Goal: Task Accomplishment & Management: Use online tool/utility

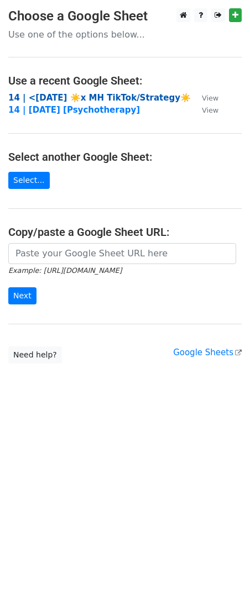
click at [96, 97] on strong "14 | <3 JUL 23 ☀️x MH TikTok/Strategy☀️" at bounding box center [99, 98] width 182 height 10
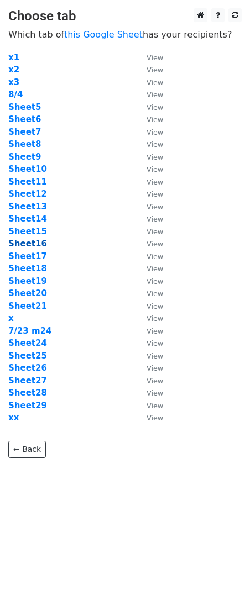
click at [30, 245] on strong "Sheet16" at bounding box center [27, 243] width 39 height 10
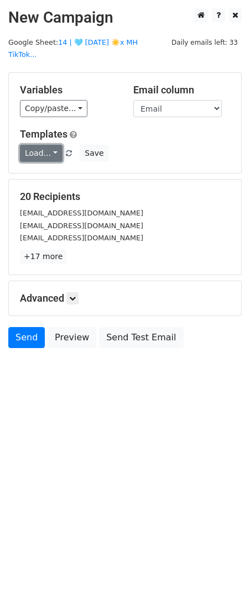
click at [39, 145] on link "Load..." at bounding box center [41, 153] width 43 height 17
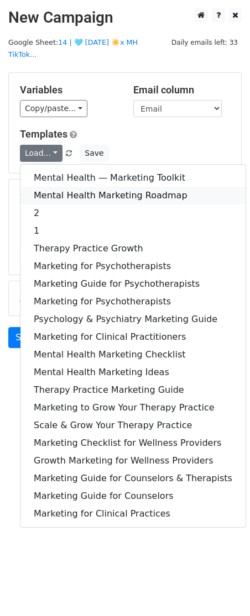
click at [65, 187] on link "Mental Health Marketing Roadmap" at bounding box center [132, 196] width 225 height 18
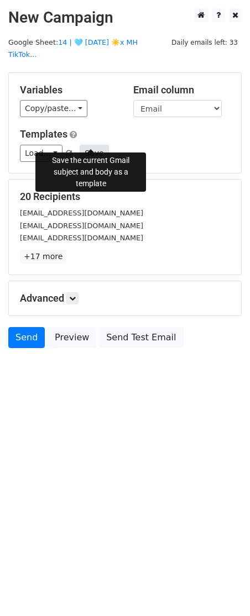
click at [88, 145] on button "Save" at bounding box center [93, 153] width 29 height 17
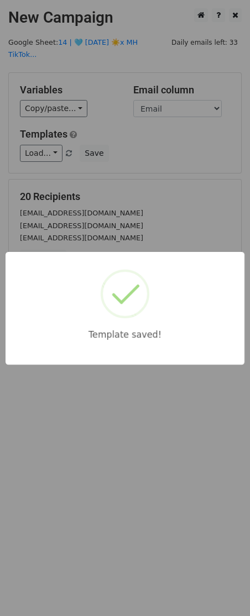
click at [125, 219] on div "Template saved!" at bounding box center [125, 308] width 250 height 616
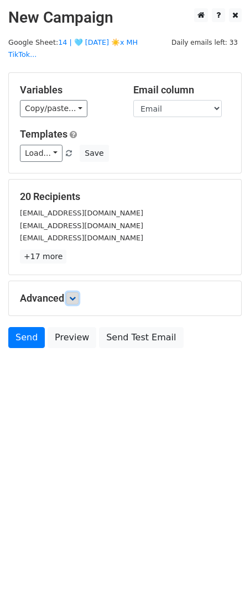
click at [76, 295] on icon at bounding box center [72, 298] width 7 height 7
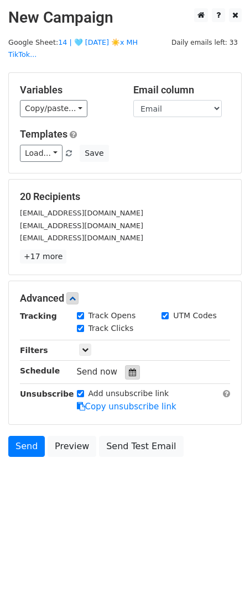
click at [130, 368] on icon at bounding box center [132, 372] width 7 height 8
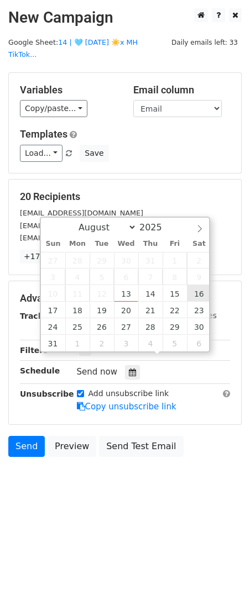
type input "2025-08-16 12:00"
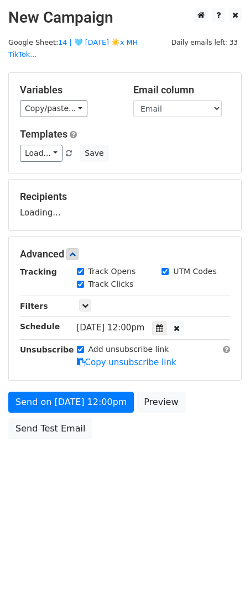
drag, startPoint x: 78, startPoint y: 370, endPoint x: 76, endPoint y: 376, distance: 6.2
click at [78, 371] on form "Variables Copy/paste... {{Email}} Email column Email Templates Load... 1 Mental…" at bounding box center [124, 258] width 233 height 372
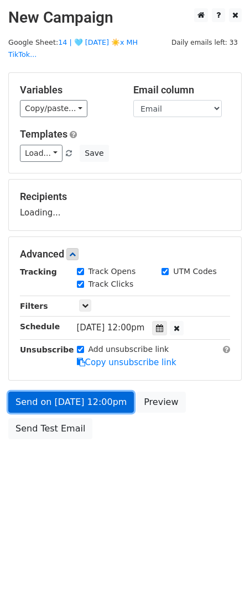
click at [68, 395] on form "Variables Copy/paste... {{Email}} Email column Email Templates Load... 1 Mental…" at bounding box center [124, 258] width 233 height 372
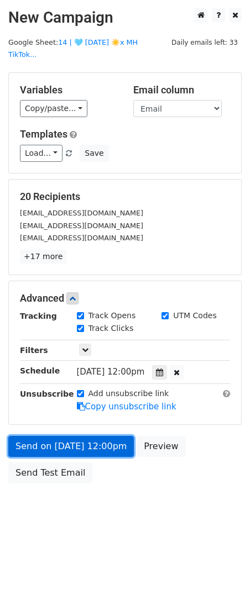
click at [29, 436] on link "Send on Aug 16 at 12:00pm" at bounding box center [70, 446] width 125 height 21
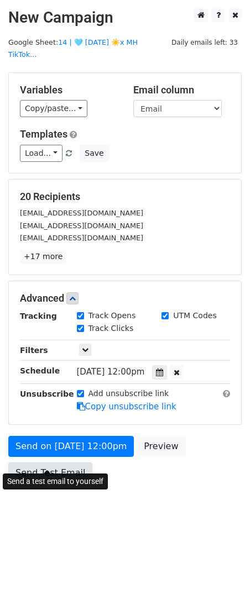
click at [65, 465] on link "Send Test Email" at bounding box center [50, 472] width 84 height 21
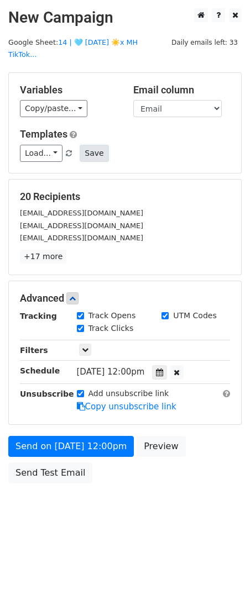
click at [93, 145] on button "Save" at bounding box center [93, 153] width 29 height 17
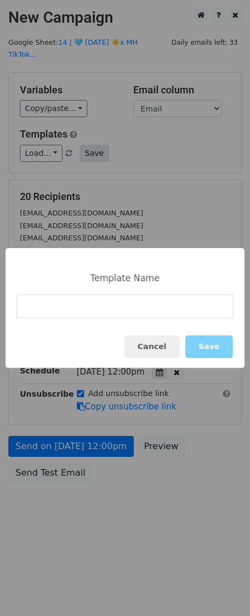
type input "Mental Health Marketing Approach"
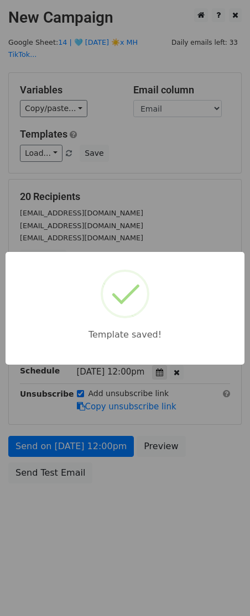
drag, startPoint x: 140, startPoint y: 198, endPoint x: 117, endPoint y: 309, distance: 113.9
click at [136, 209] on div "Template saved!" at bounding box center [125, 308] width 250 height 616
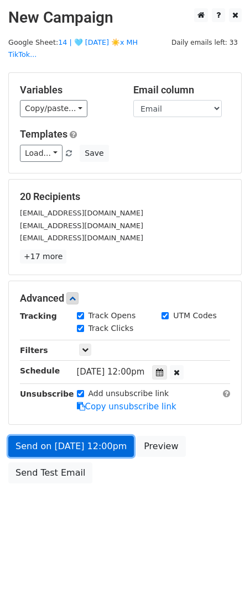
click at [75, 437] on link "Send on Aug 16 at 12:00pm" at bounding box center [70, 446] width 125 height 21
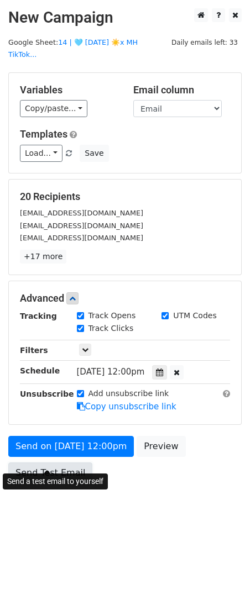
click at [54, 467] on link "Send Test Email" at bounding box center [50, 472] width 84 height 21
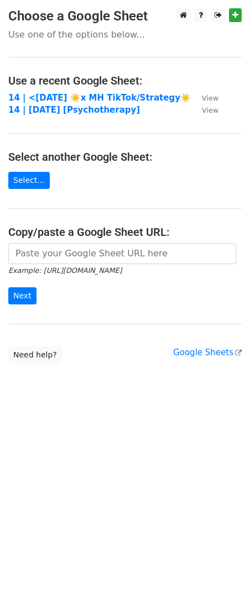
drag, startPoint x: 54, startPoint y: 96, endPoint x: 244, endPoint y: 115, distance: 191.4
click at [54, 97] on strong "14 | <3 JUL 23 ☀️x MH TikTok/Strategy☀️" at bounding box center [99, 98] width 182 height 10
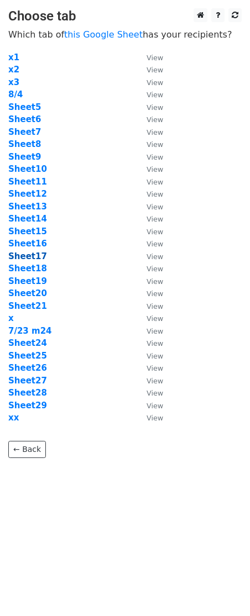
click at [32, 256] on strong "Sheet17" at bounding box center [27, 256] width 39 height 10
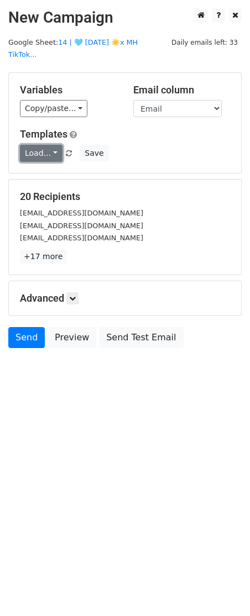
click at [49, 145] on link "Load..." at bounding box center [41, 153] width 43 height 17
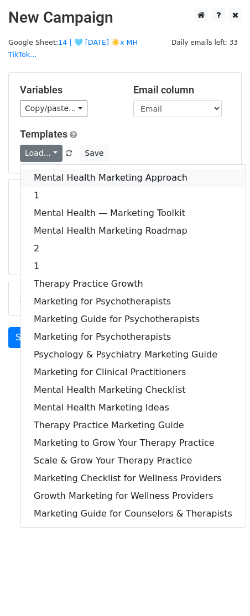
click at [50, 169] on link "Mental Health Marketing Approach" at bounding box center [132, 178] width 225 height 18
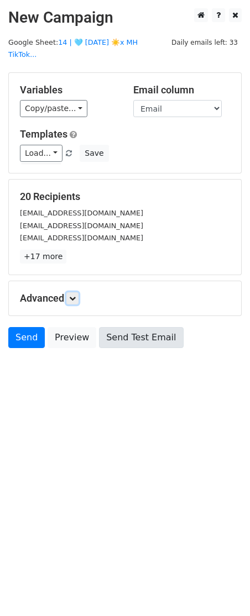
drag, startPoint x: 77, startPoint y: 285, endPoint x: 103, endPoint y: 323, distance: 45.6
click at [76, 295] on icon at bounding box center [72, 298] width 7 height 7
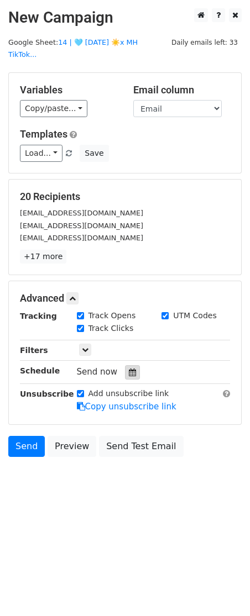
click at [129, 368] on icon at bounding box center [132, 372] width 7 height 8
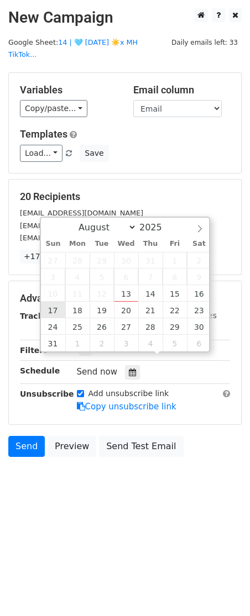
type input "2025-08-17 12:00"
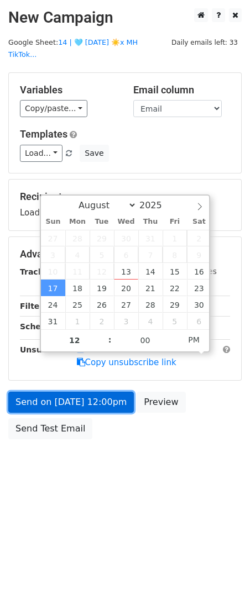
click at [86, 391] on link "Send on Aug 17 at 12:00pm" at bounding box center [70, 401] width 125 height 21
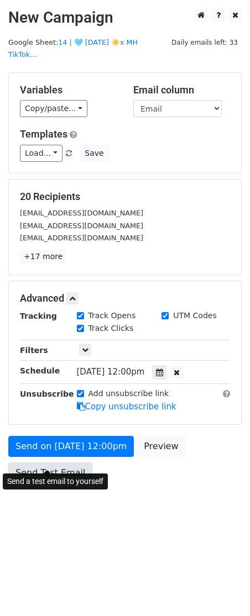
click at [51, 462] on link "Send Test Email" at bounding box center [50, 472] width 84 height 21
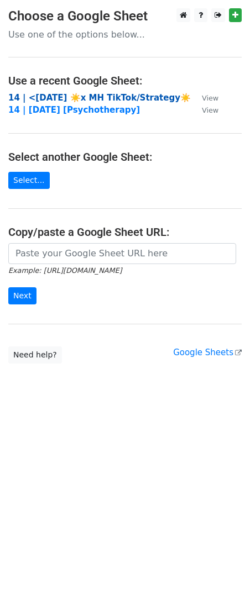
click at [74, 96] on strong "14 | <[DATE] ☀️x MH TikTok/Strategy☀️" at bounding box center [99, 98] width 182 height 10
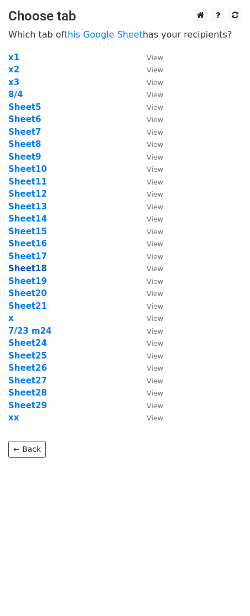
click at [33, 269] on strong "Sheet18" at bounding box center [27, 268] width 39 height 10
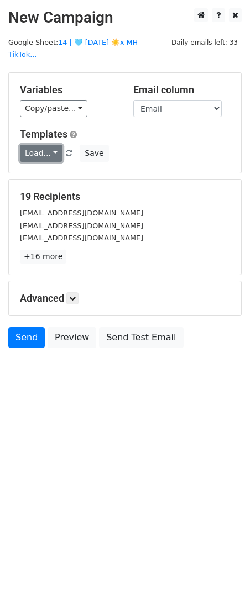
click at [30, 146] on link "Load..." at bounding box center [41, 153] width 43 height 17
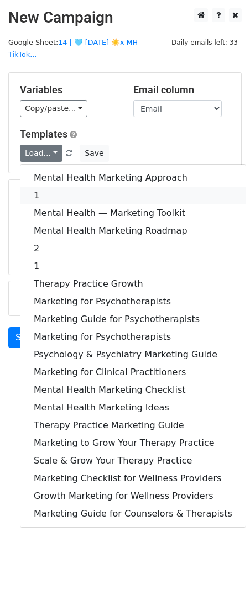
click at [43, 187] on link "1" at bounding box center [132, 196] width 225 height 18
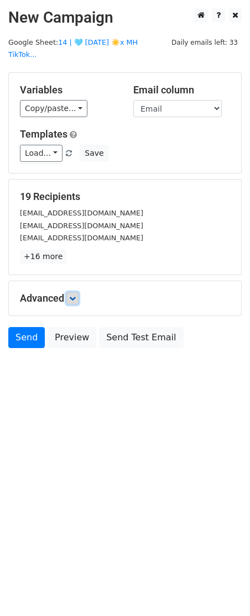
click at [72, 295] on icon at bounding box center [72, 298] width 7 height 7
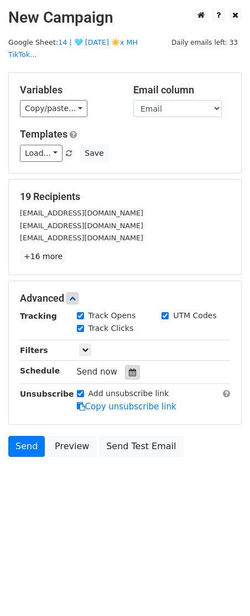
click at [129, 368] on icon at bounding box center [132, 372] width 7 height 8
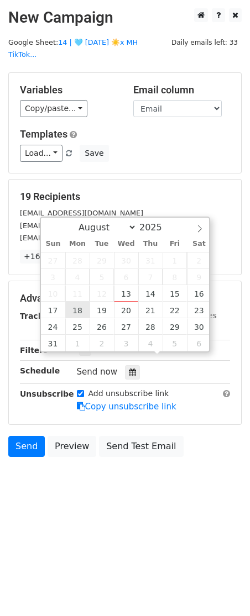
type input "[DATE] 12:00"
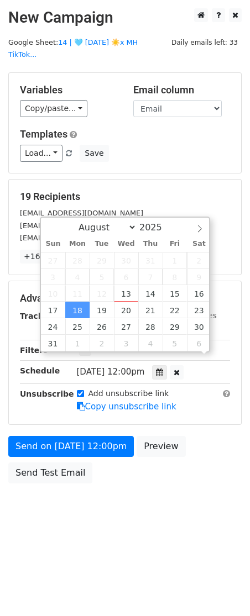
scroll to position [1, 0]
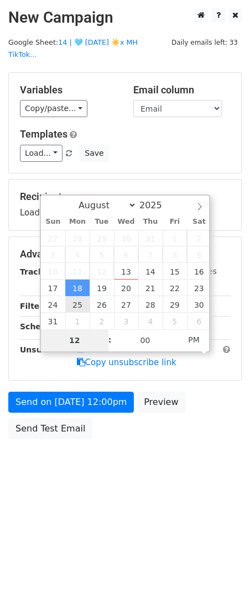
type input "7"
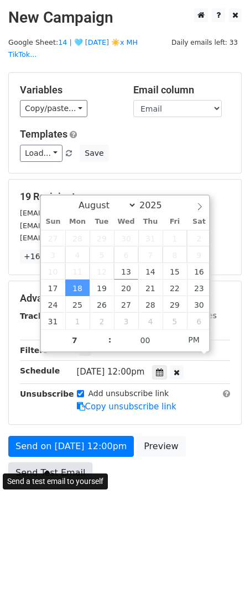
type input "[DATE] 19:00"
click at [40, 462] on link "Send Test Email" at bounding box center [50, 472] width 84 height 21
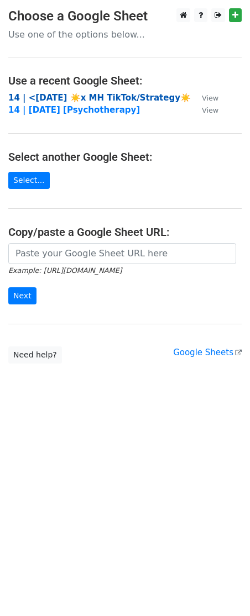
click at [92, 99] on strong "14 | <3 JUL 23 ☀️x MH TikTok/Strategy☀️" at bounding box center [99, 98] width 182 height 10
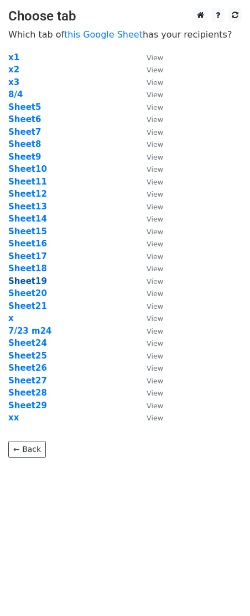
click at [39, 278] on strong "Sheet19" at bounding box center [27, 281] width 39 height 10
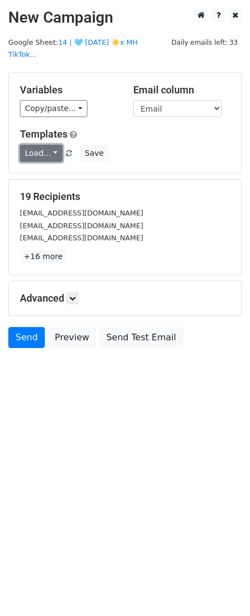
click at [46, 146] on link "Load..." at bounding box center [41, 153] width 43 height 17
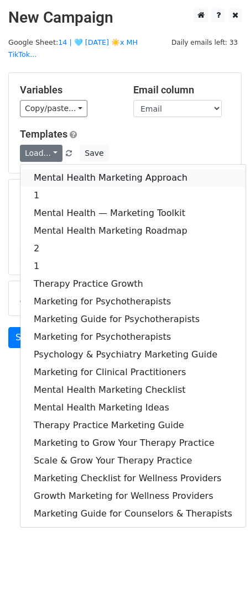
click at [46, 169] on link "Mental Health Marketing Approach" at bounding box center [132, 178] width 225 height 18
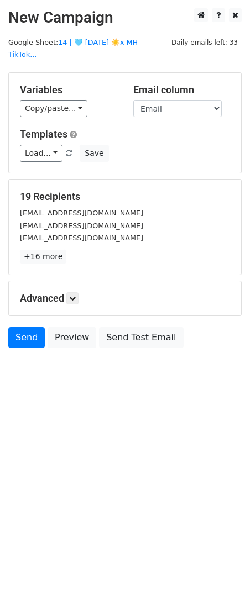
click at [75, 297] on div "Advanced Tracking Track Opens UTM Codes Track Clicks Filters Only include sprea…" at bounding box center [125, 298] width 232 height 34
click at [76, 295] on icon at bounding box center [72, 298] width 7 height 7
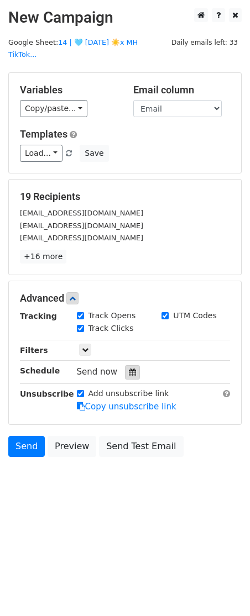
click at [130, 368] on icon at bounding box center [132, 372] width 7 height 8
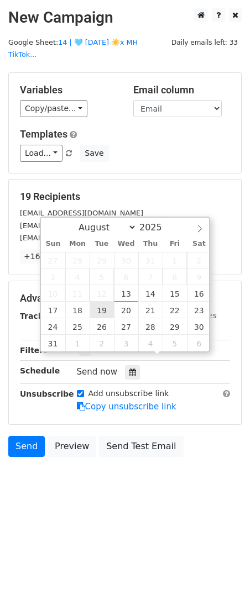
type input "2025-08-19 12:00"
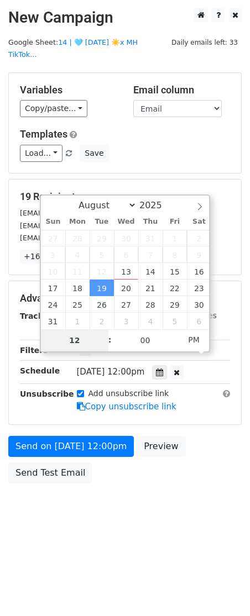
type input "6"
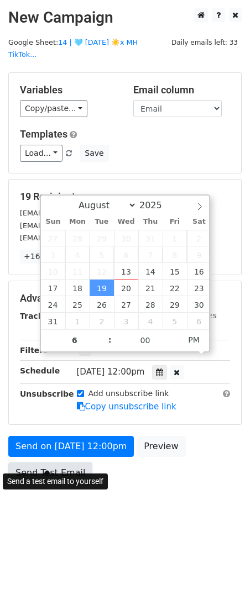
type input "2025-08-19 18:00"
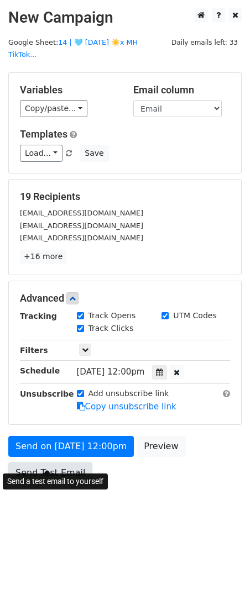
click at [45, 469] on link "Send Test Email" at bounding box center [50, 472] width 84 height 21
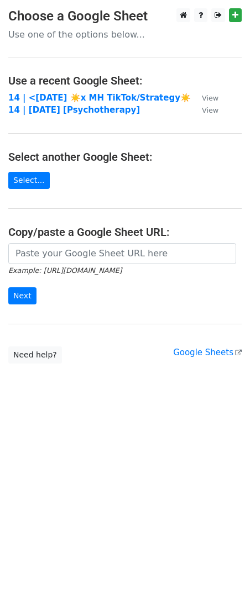
click at [88, 89] on main "Choose a Google Sheet Use one of the options below... Use a recent Google Sheet…" at bounding box center [125, 185] width 250 height 355
click at [84, 93] on strong "14 | <[DATE] ☀️x MH TikTok/Strategy☀️" at bounding box center [99, 98] width 182 height 10
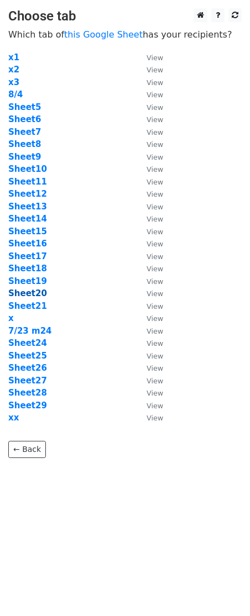
click at [31, 294] on strong "Sheet20" at bounding box center [27, 293] width 39 height 10
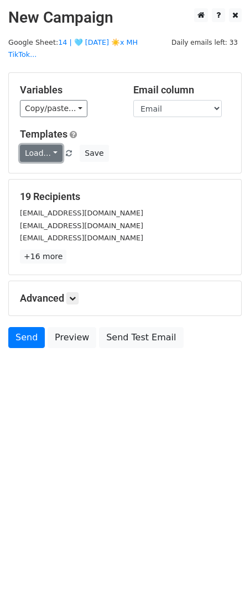
click at [40, 145] on link "Load..." at bounding box center [41, 153] width 43 height 17
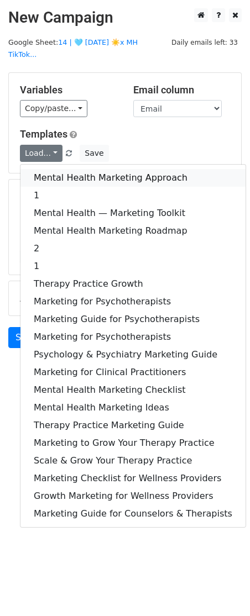
click at [45, 169] on link "Mental Health Marketing Approach" at bounding box center [132, 178] width 225 height 18
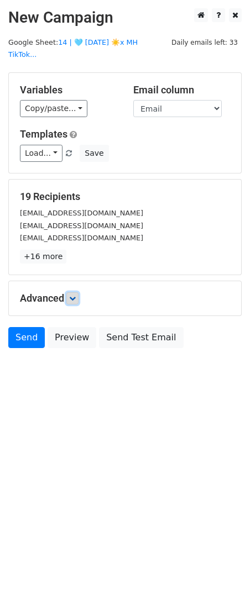
click at [74, 295] on icon at bounding box center [72, 298] width 7 height 7
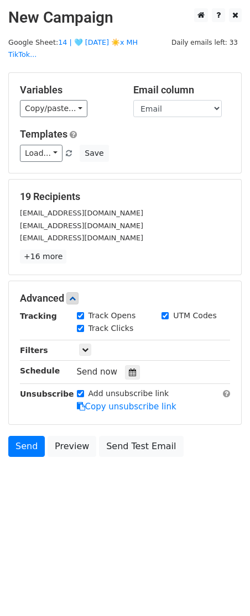
click at [136, 365] on div "Send now" at bounding box center [142, 371] width 130 height 15
click at [129, 368] on icon at bounding box center [132, 372] width 7 height 8
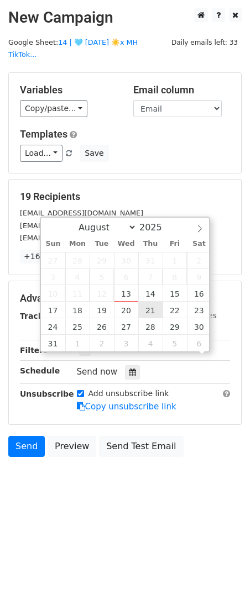
scroll to position [1, 0]
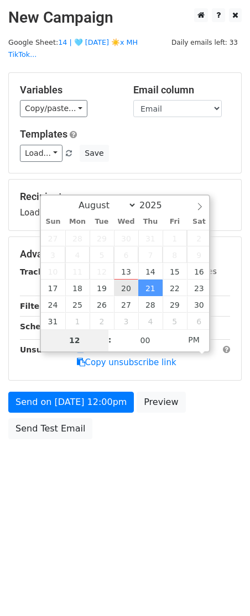
type input "2025-08-20 12:00"
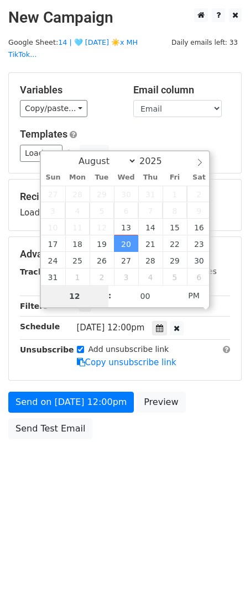
type input "7"
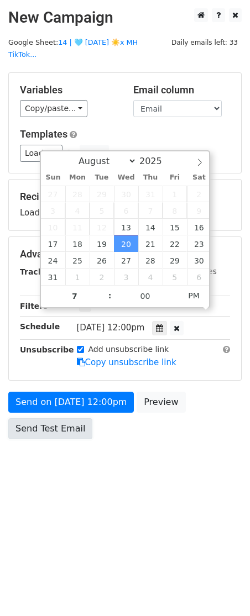
type input "2025-08-20 19:00"
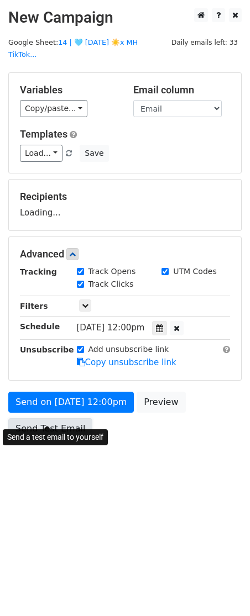
click at [55, 418] on link "Send Test Email" at bounding box center [50, 428] width 84 height 21
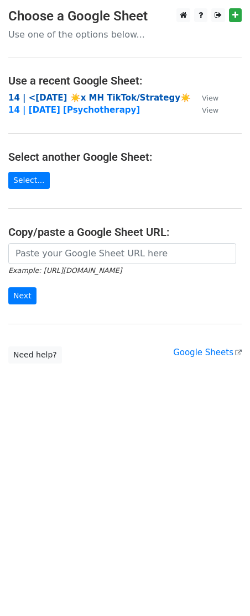
click at [109, 99] on strong "14 | <3 JUL 23 ☀️x MH TikTok/Strategy☀️" at bounding box center [99, 98] width 182 height 10
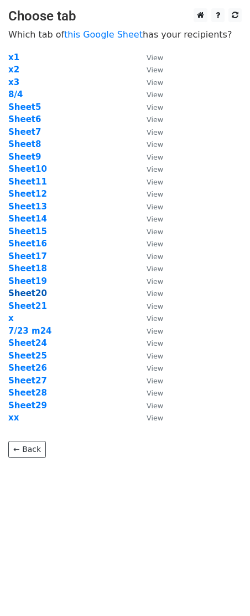
click at [24, 291] on strong "Sheet20" at bounding box center [27, 293] width 39 height 10
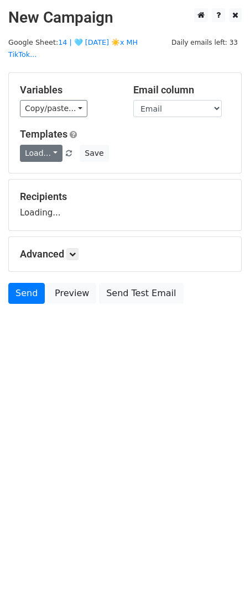
click at [41, 145] on link "Load..." at bounding box center [41, 153] width 43 height 17
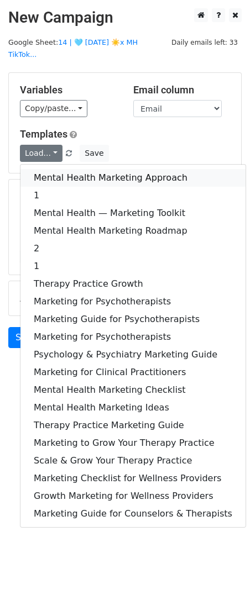
click at [41, 169] on link "Mental Health Marketing Approach" at bounding box center [132, 178] width 225 height 18
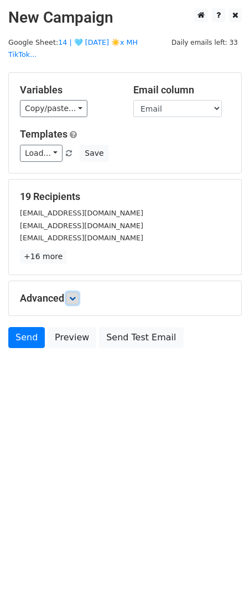
click at [76, 295] on icon at bounding box center [72, 298] width 7 height 7
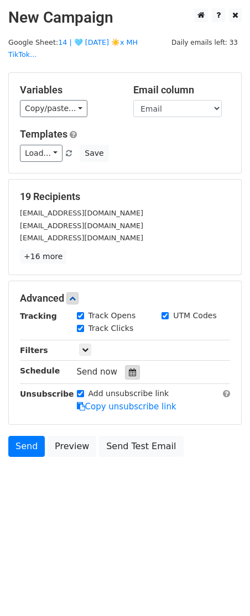
click at [129, 368] on icon at bounding box center [132, 372] width 7 height 8
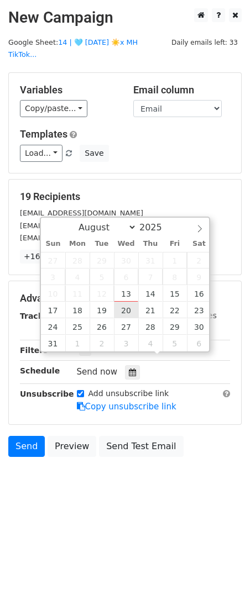
type input "2025-08-20 12:00"
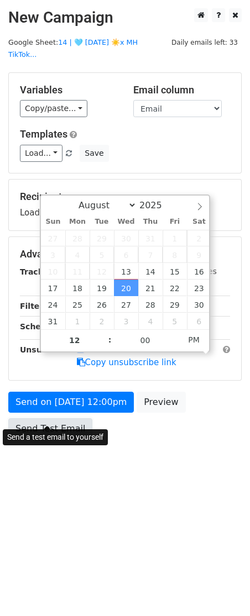
click at [51, 418] on link "Send Test Email" at bounding box center [50, 428] width 84 height 21
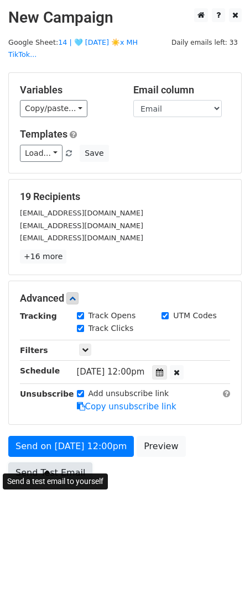
click at [49, 462] on link "Send Test Email" at bounding box center [50, 472] width 84 height 21
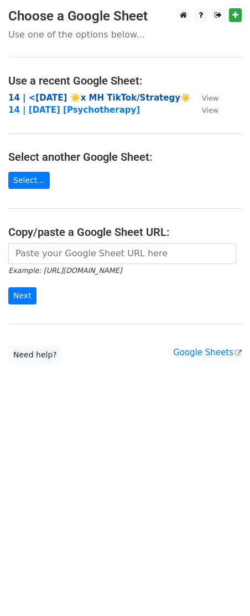
click at [92, 100] on strong "14 | <[DATE] ☀️x MH TikTok/Strategy☀️" at bounding box center [99, 98] width 182 height 10
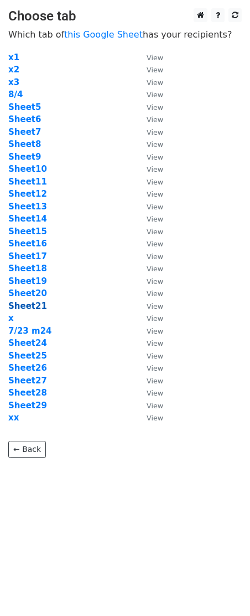
click at [26, 307] on strong "Sheet21" at bounding box center [27, 306] width 39 height 10
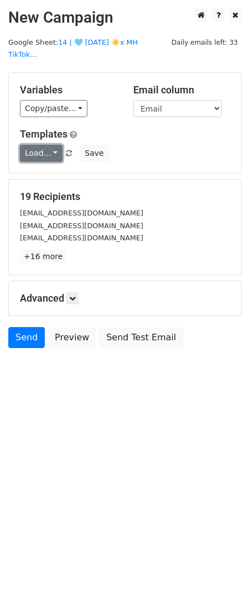
click at [45, 145] on link "Load..." at bounding box center [41, 153] width 43 height 17
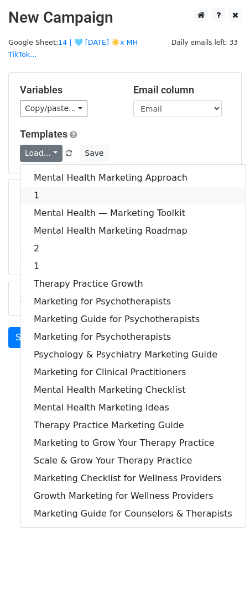
click at [44, 187] on link "1" at bounding box center [132, 196] width 225 height 18
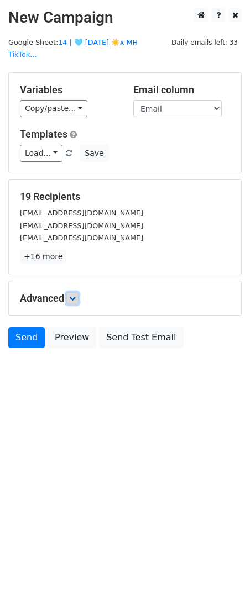
click at [73, 295] on icon at bounding box center [72, 298] width 7 height 7
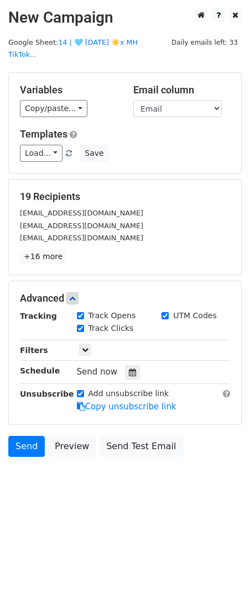
click at [125, 367] on div "Tracking Track Opens UTM Codes Track Clicks Filters Only include spreadsheet ro…" at bounding box center [125, 361] width 210 height 103
click at [129, 368] on icon at bounding box center [132, 372] width 7 height 8
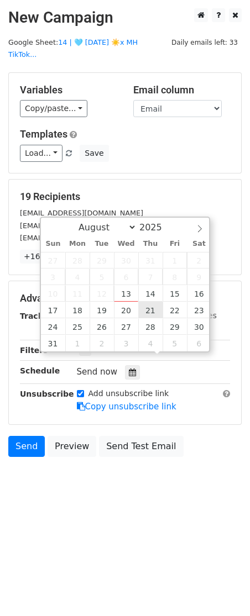
type input "2025-08-21 12:00"
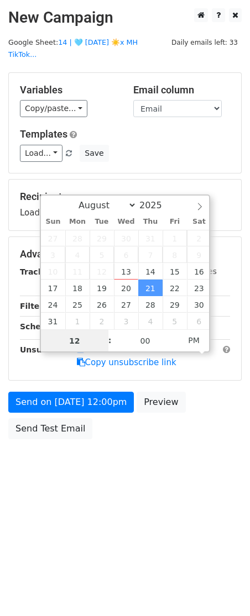
scroll to position [1, 0]
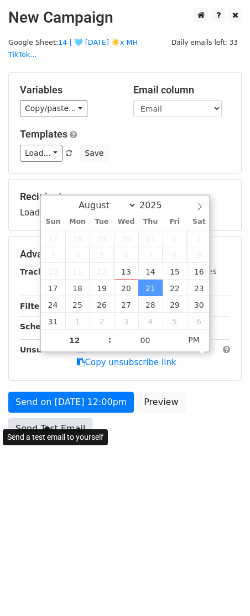
click at [70, 419] on link "Send Test Email" at bounding box center [50, 428] width 84 height 21
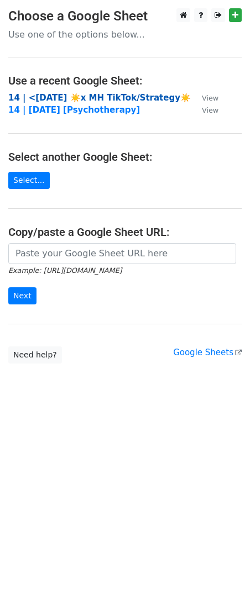
click at [62, 100] on strong "14 | <[DATE] ☀️x MH TikTok/Strategy☀️" at bounding box center [99, 98] width 182 height 10
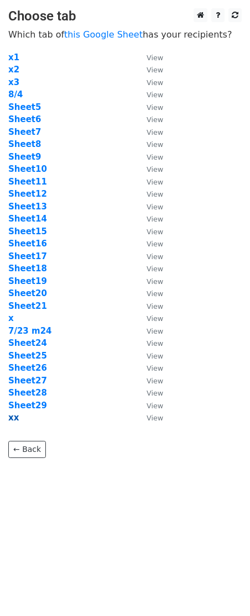
click at [10, 418] on strong "xx" at bounding box center [13, 417] width 10 height 10
click at [99, 35] on link "this Google Sheet" at bounding box center [103, 34] width 78 height 10
click at [11, 315] on strong "x" at bounding box center [11, 318] width 6 height 10
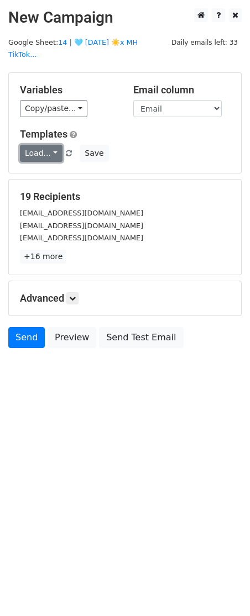
click at [31, 145] on link "Load..." at bounding box center [41, 153] width 43 height 17
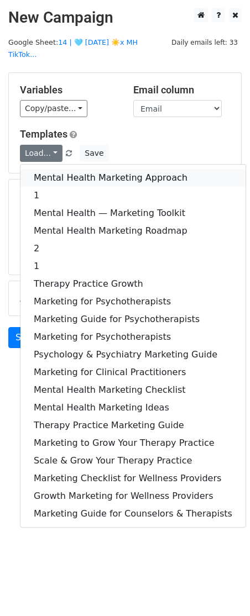
click at [54, 169] on link "Mental Health Marketing Approach" at bounding box center [132, 178] width 225 height 18
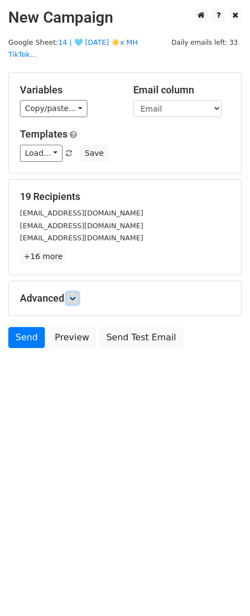
click at [76, 295] on icon at bounding box center [72, 298] width 7 height 7
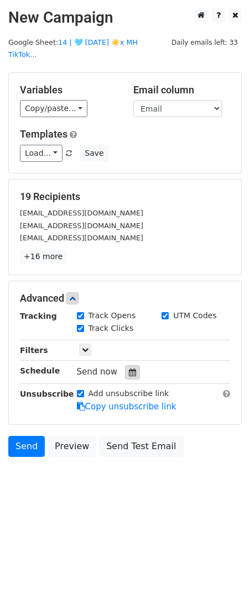
click at [129, 368] on icon at bounding box center [132, 372] width 7 height 8
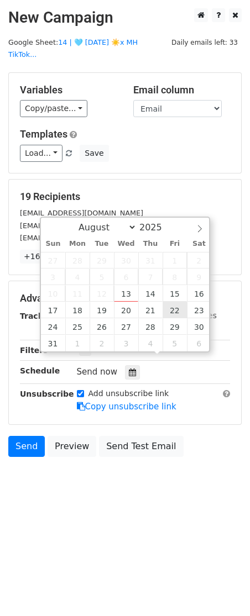
type input "2025-08-22 12:00"
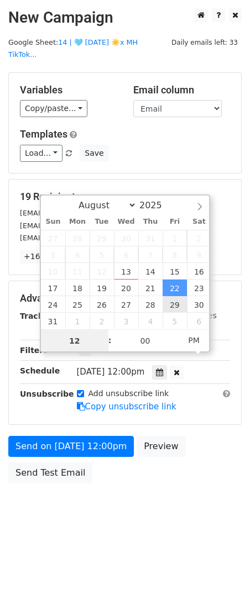
scroll to position [1, 0]
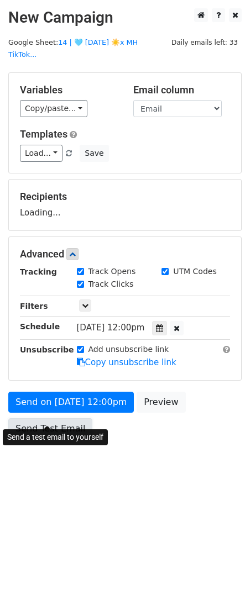
click at [70, 418] on link "Send Test Email" at bounding box center [50, 428] width 84 height 21
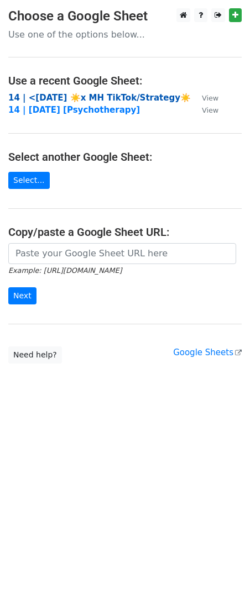
click at [82, 99] on strong "14 | <[DATE] ☀️x MH TikTok/Strategy☀️" at bounding box center [99, 98] width 182 height 10
